Goal: Transaction & Acquisition: Book appointment/travel/reservation

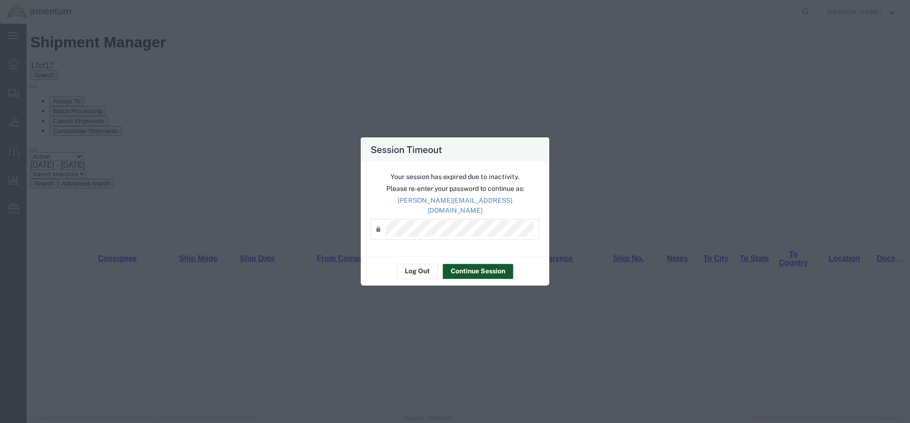
drag, startPoint x: 490, startPoint y: 266, endPoint x: 426, endPoint y: 242, distance: 68.0
click at [490, 267] on button "Continue Session" at bounding box center [478, 271] width 71 height 15
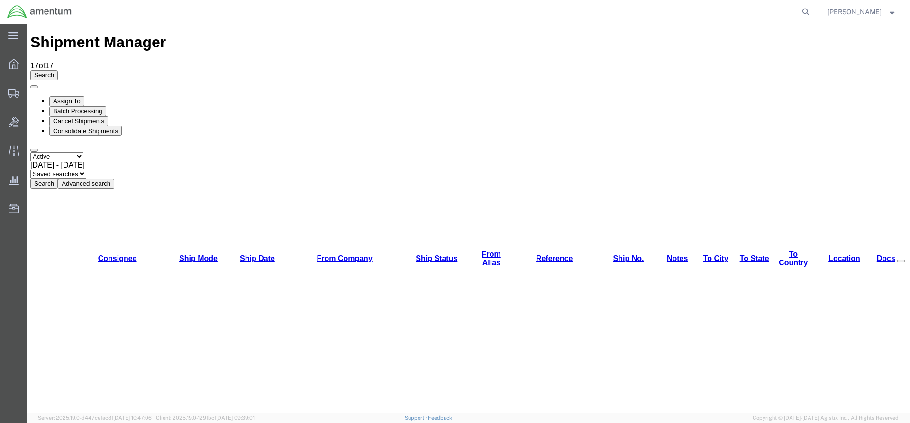
click at [58, 179] on button "Search" at bounding box center [43, 184] width 27 height 10
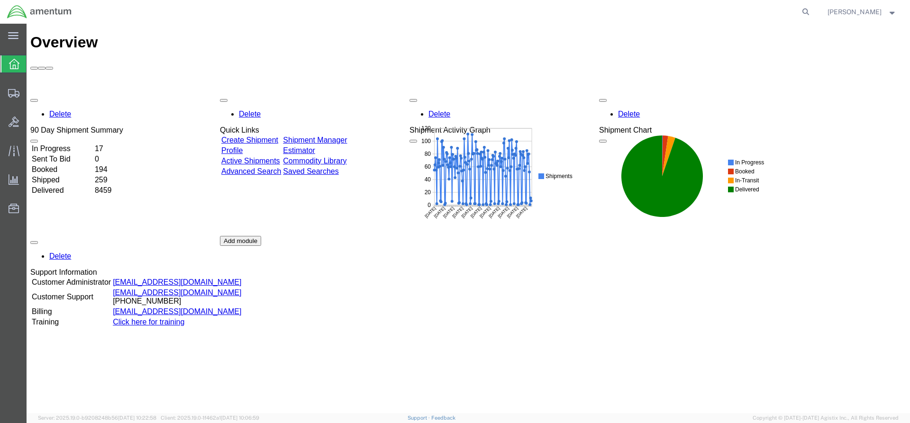
click at [346, 136] on link "Shipment Manager" at bounding box center [315, 140] width 64 height 8
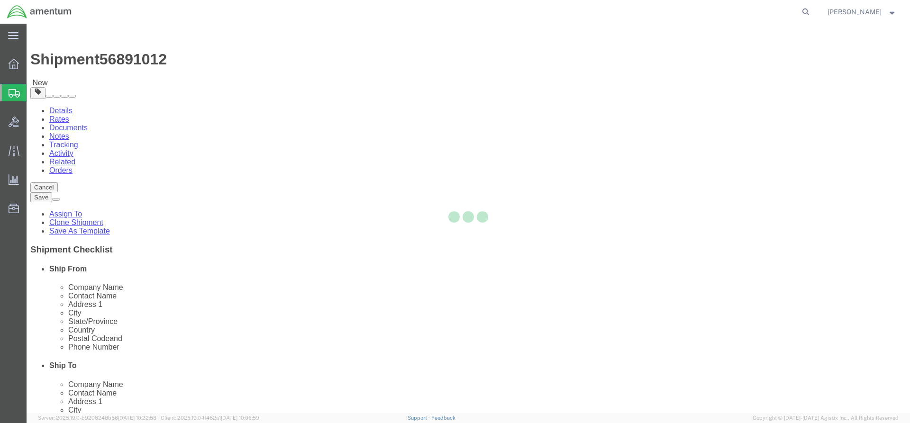
select select "42668"
select select "42715"
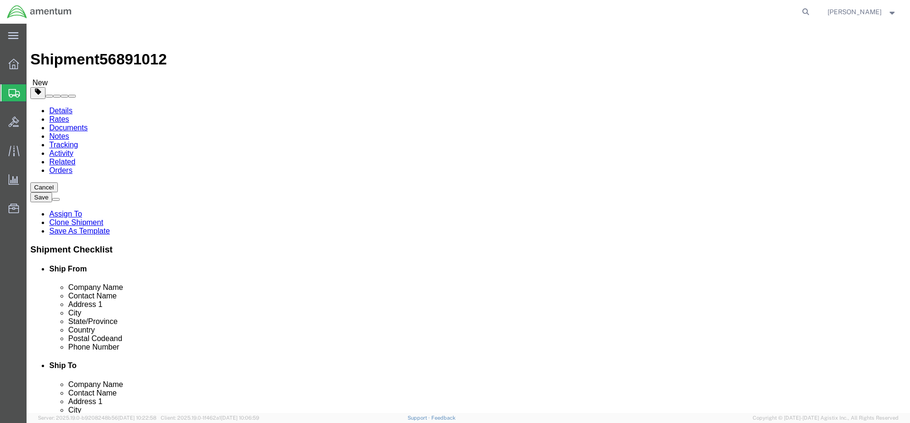
click button "Rate Shipment"
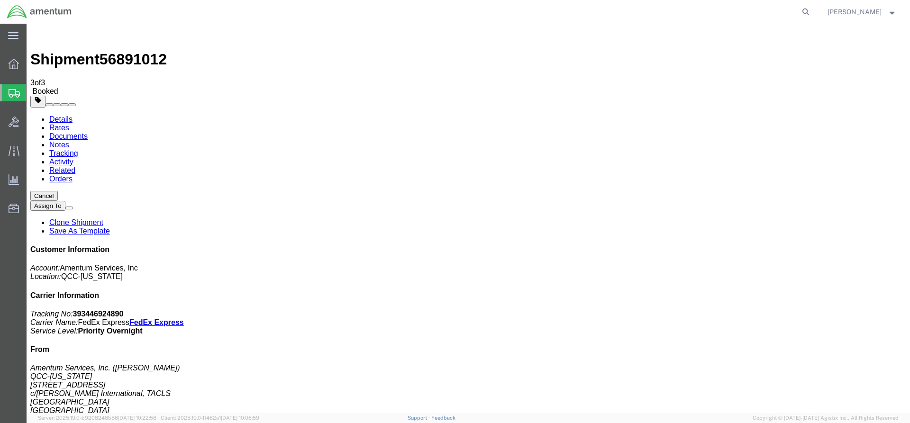
drag, startPoint x: 338, startPoint y: 167, endPoint x: 383, endPoint y: 171, distance: 45.7
copy td "393446924890"
drag, startPoint x: 40, startPoint y: 201, endPoint x: 396, endPoint y: 166, distance: 357.6
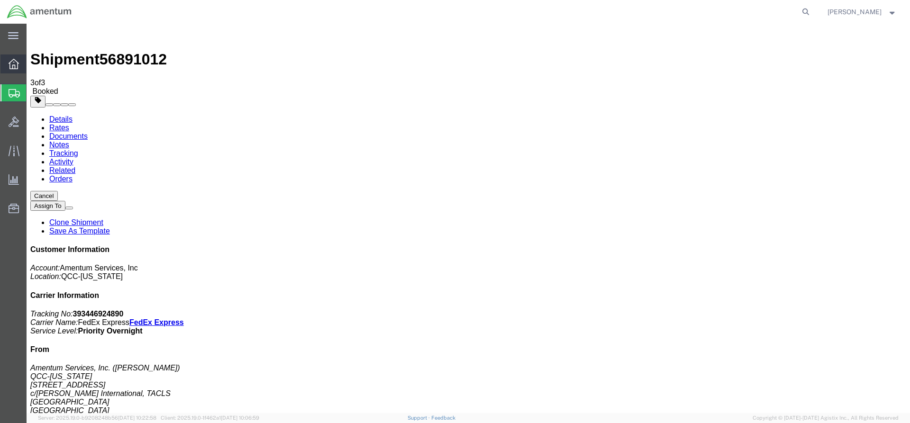
click at [13, 68] on icon at bounding box center [14, 64] width 10 height 10
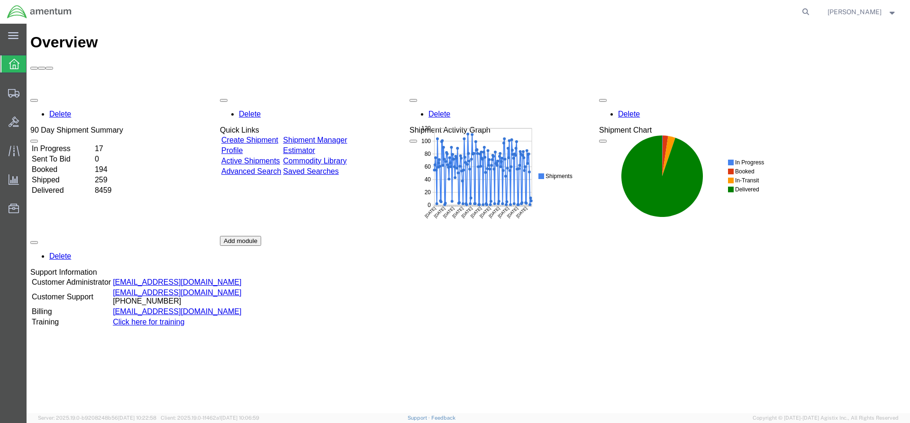
click at [342, 136] on link "Shipment Manager" at bounding box center [315, 140] width 64 height 8
